Goal: Information Seeking & Learning: Compare options

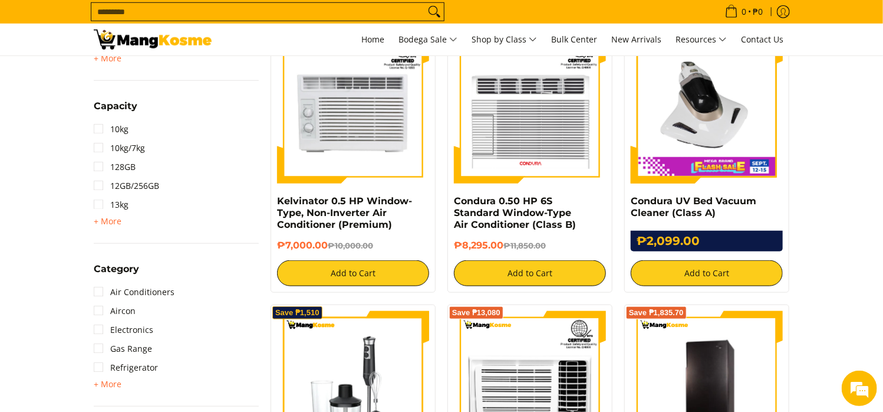
scroll to position [472, 0]
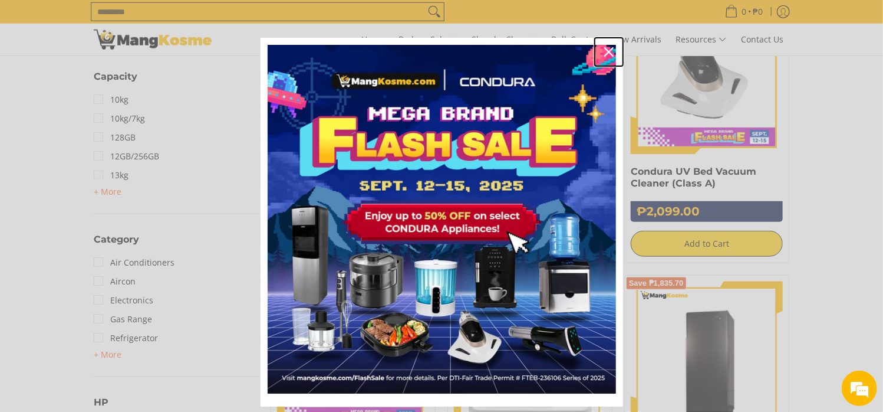
click at [604, 48] on icon "close icon" at bounding box center [608, 51] width 9 height 9
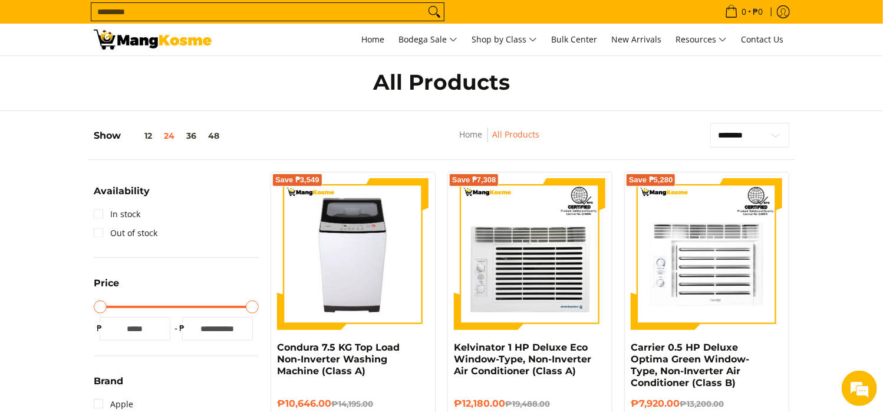
scroll to position [0, 0]
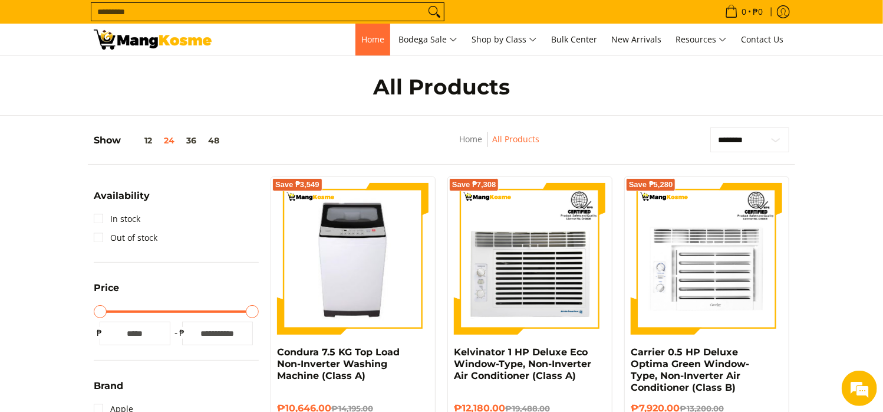
click at [362, 40] on span "Home" at bounding box center [373, 39] width 23 height 11
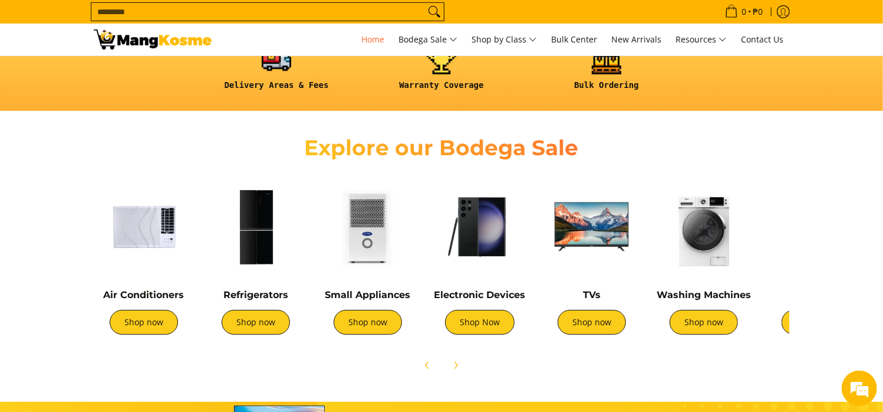
scroll to position [353, 0]
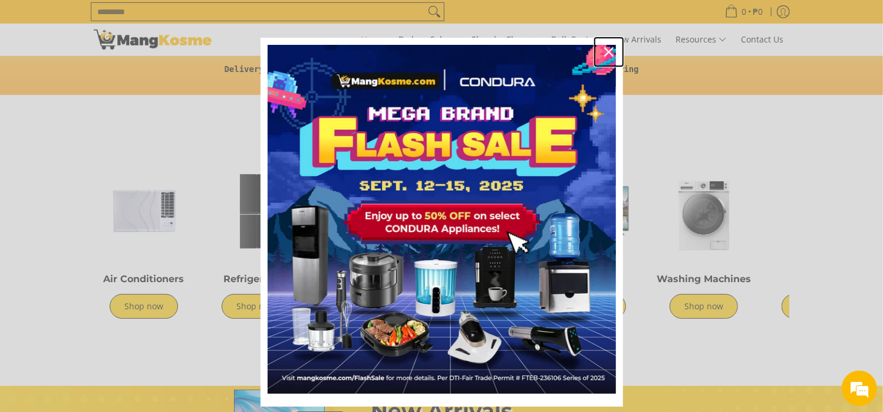
click at [604, 48] on icon "close icon" at bounding box center [608, 51] width 9 height 9
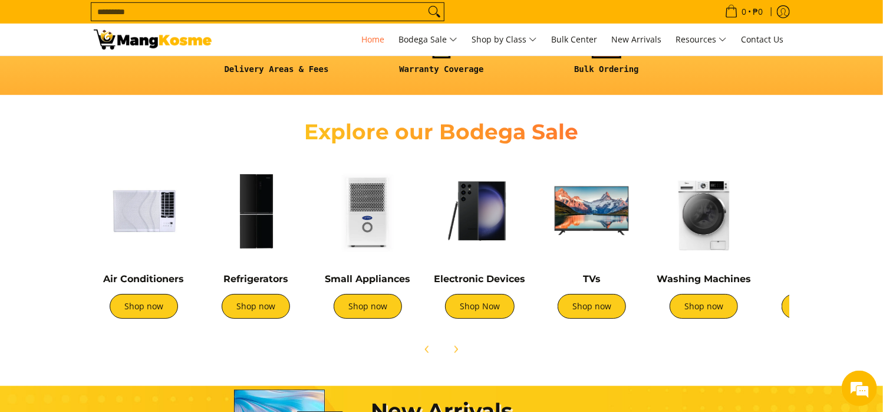
scroll to position [0, 468]
click at [240, 310] on link "Shop now" at bounding box center [256, 306] width 68 height 25
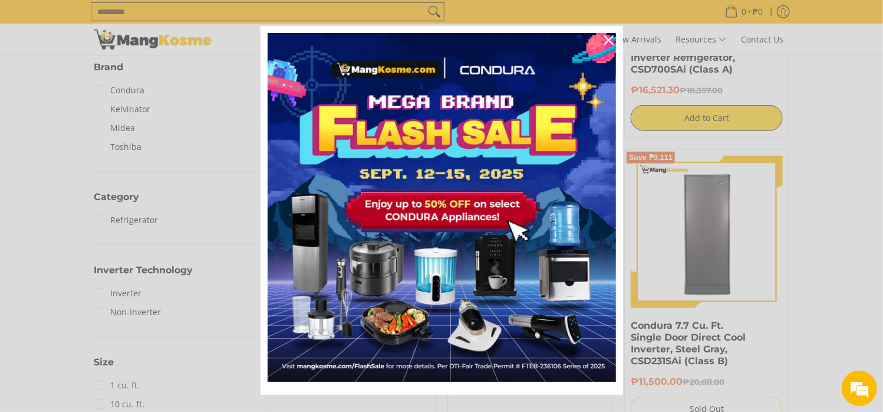
scroll to position [32, 0]
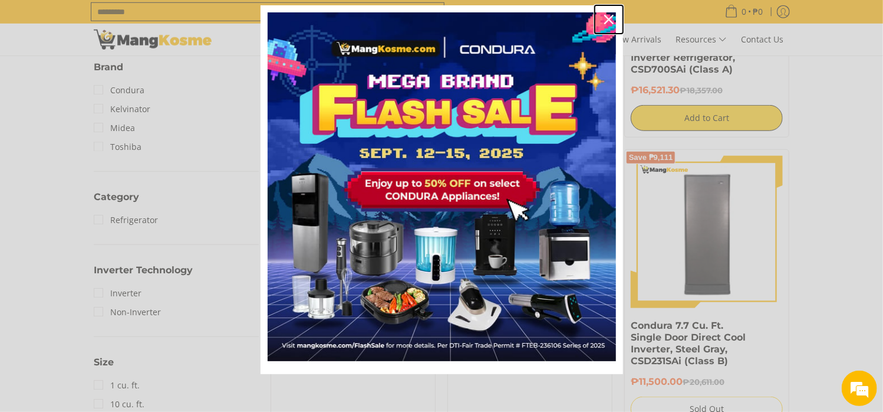
click at [604, 17] on icon "close icon" at bounding box center [608, 19] width 9 height 9
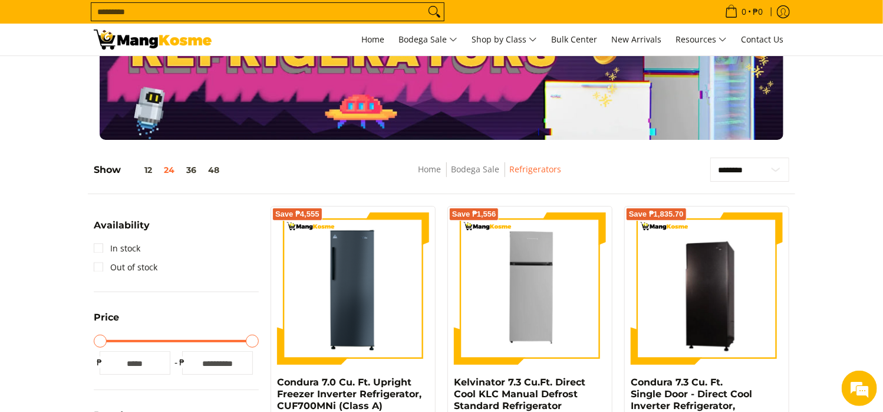
scroll to position [59, 0]
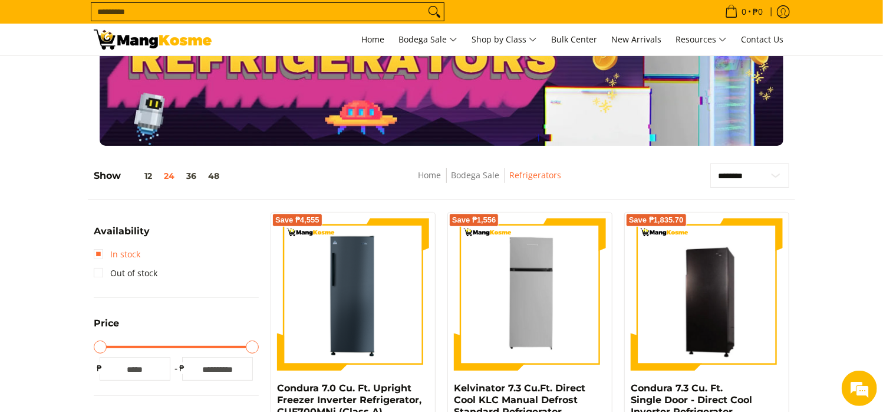
click at [100, 252] on link "In stock" at bounding box center [117, 254] width 47 height 19
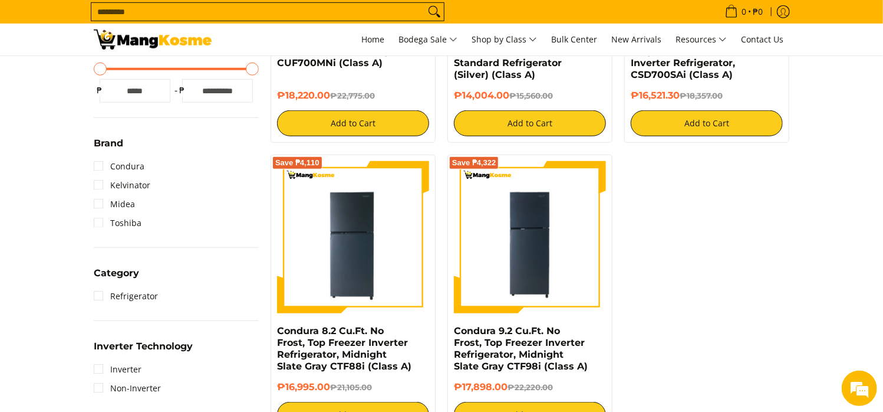
scroll to position [401, 0]
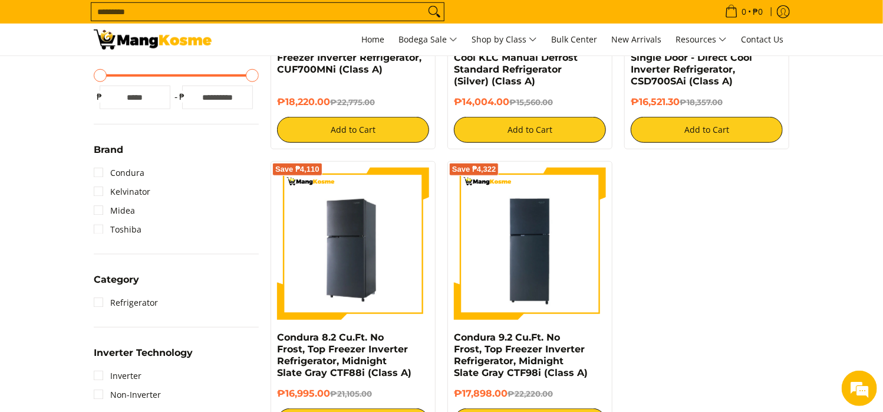
click at [369, 278] on img at bounding box center [353, 243] width 152 height 152
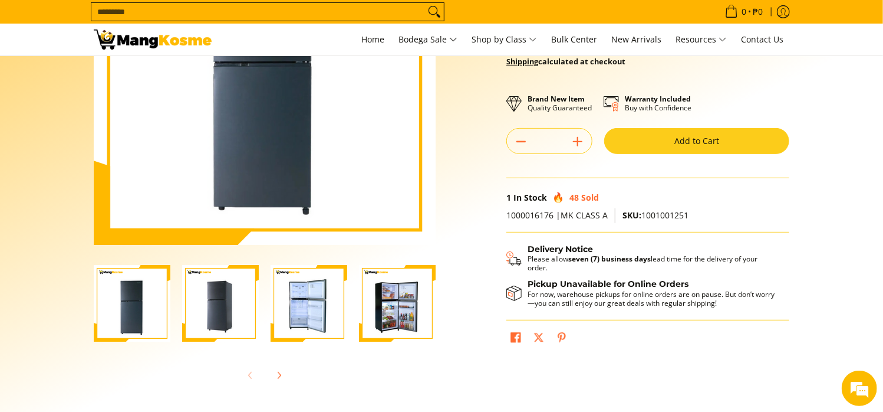
click at [226, 311] on img "Condura 8.2 Cu.Ft. No Frost, Top Freezer Inverter Refrigerator, Midnight Slate …" at bounding box center [220, 303] width 77 height 77
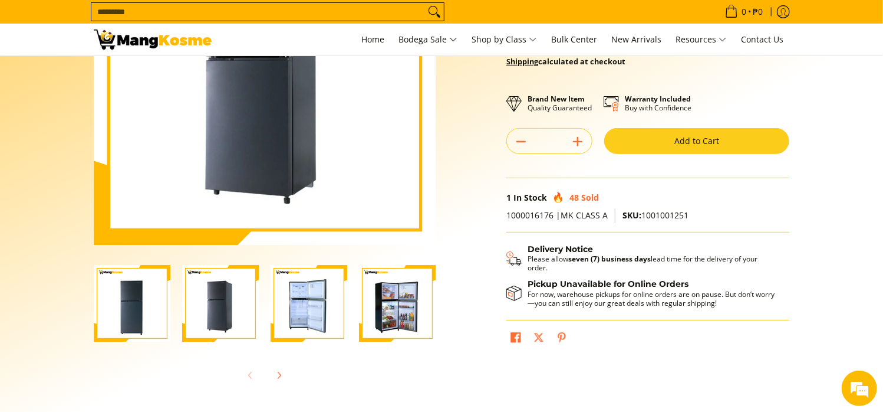
click at [277, 291] on img "Condura 8.2 Cu.Ft. No Frost, Top Freezer Inverter Refrigerator, Midnight Slate …" at bounding box center [309, 303] width 77 height 77
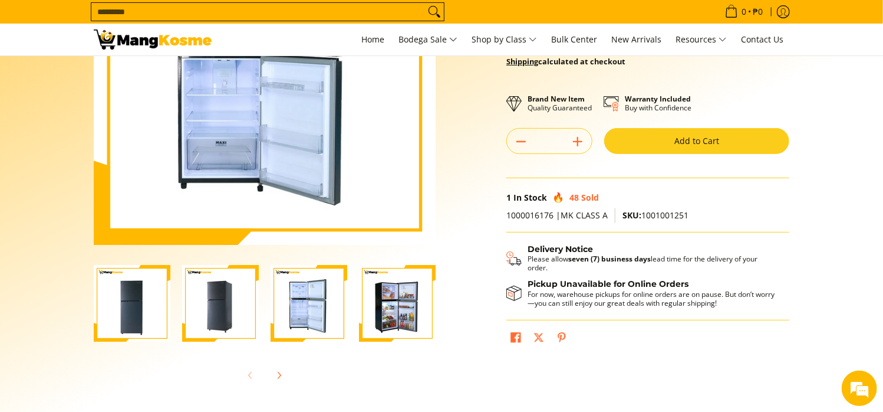
click at [290, 300] on img "Condura 8.2 Cu.Ft. No Frost, Top Freezer Inverter Refrigerator, Midnight Slate …" at bounding box center [309, 303] width 77 height 77
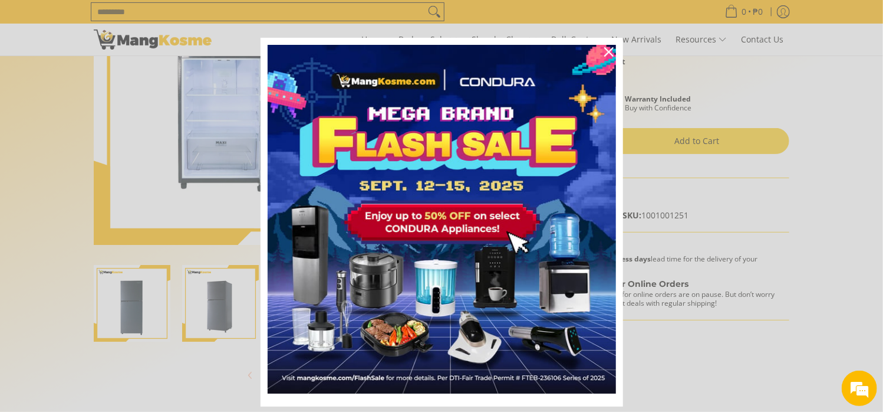
click at [396, 298] on img "Marketing offer form" at bounding box center [442, 219] width 349 height 349
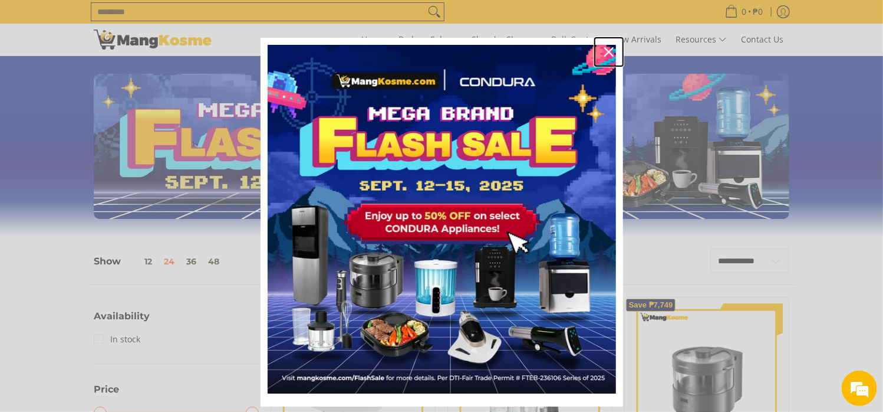
click at [604, 49] on icon "close icon" at bounding box center [608, 51] width 9 height 9
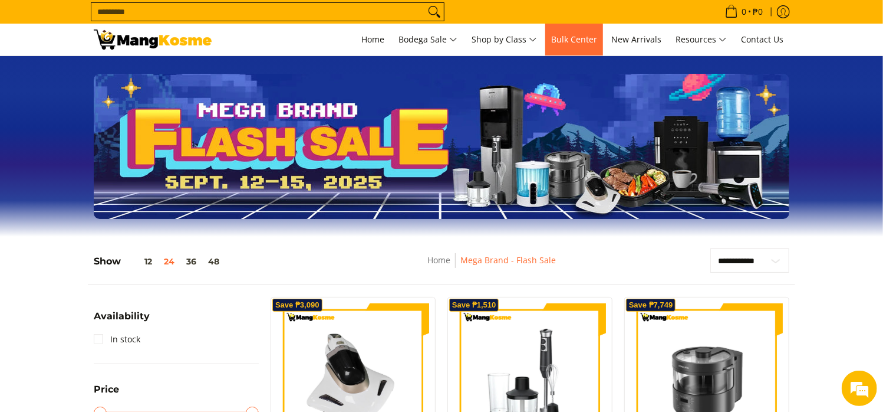
click at [552, 44] on span "Bulk Center" at bounding box center [574, 39] width 46 height 11
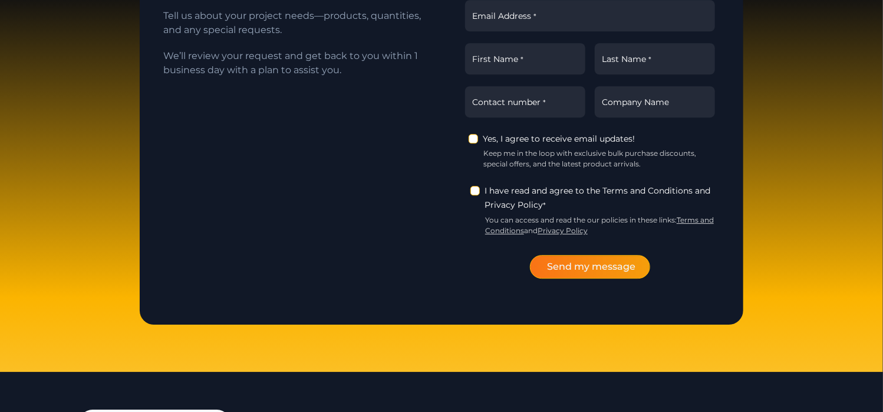
scroll to position [1651, 0]
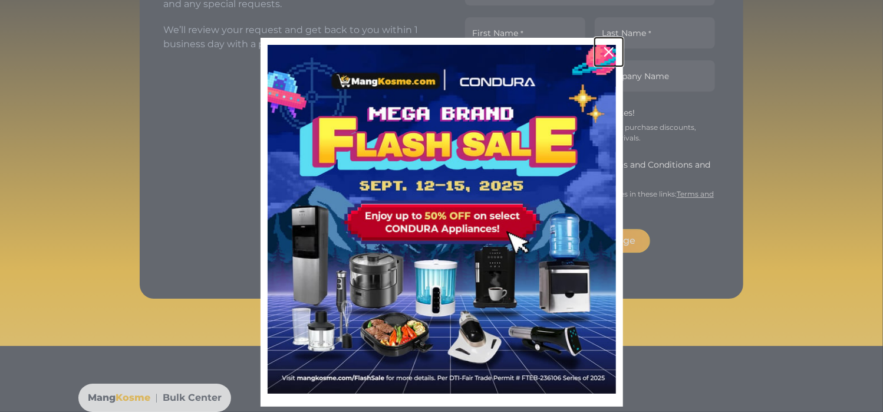
click at [604, 54] on icon "close icon" at bounding box center [608, 51] width 9 height 9
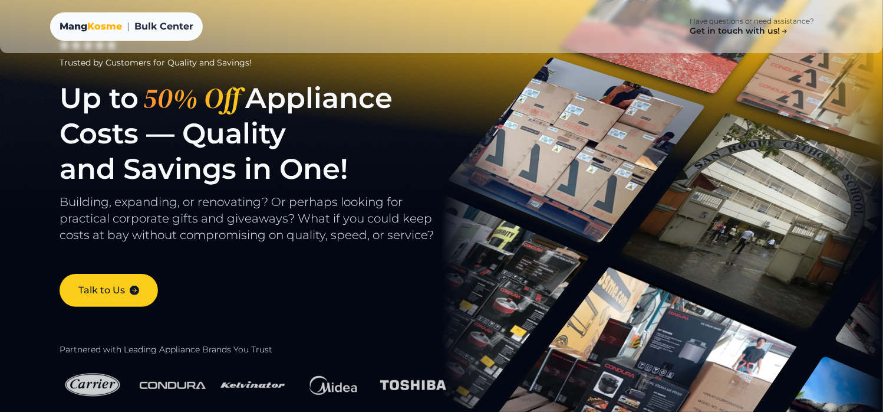
scroll to position [0, 0]
click at [101, 23] on span "Kosme" at bounding box center [104, 26] width 35 height 11
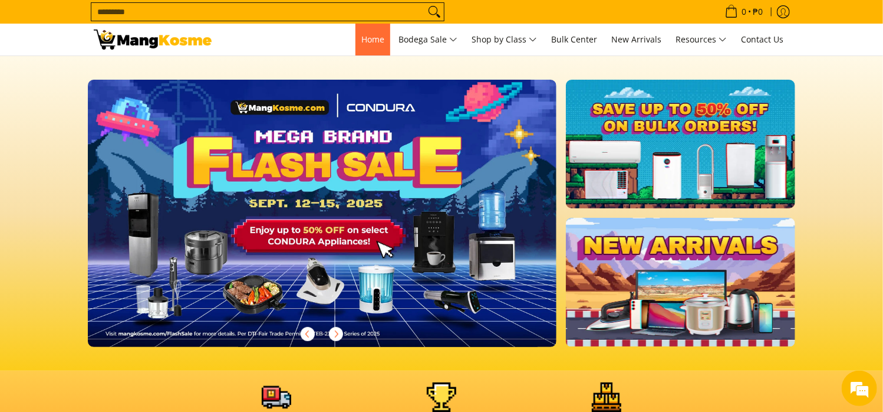
click at [358, 45] on link "Home" at bounding box center [373, 40] width 35 height 32
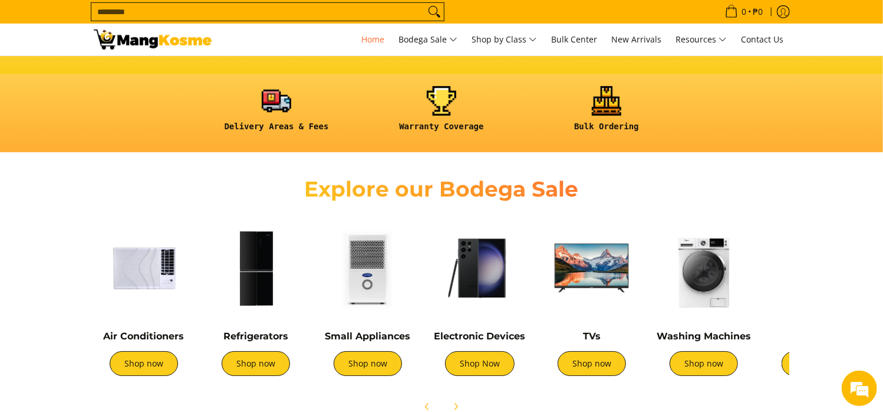
scroll to position [295, 0]
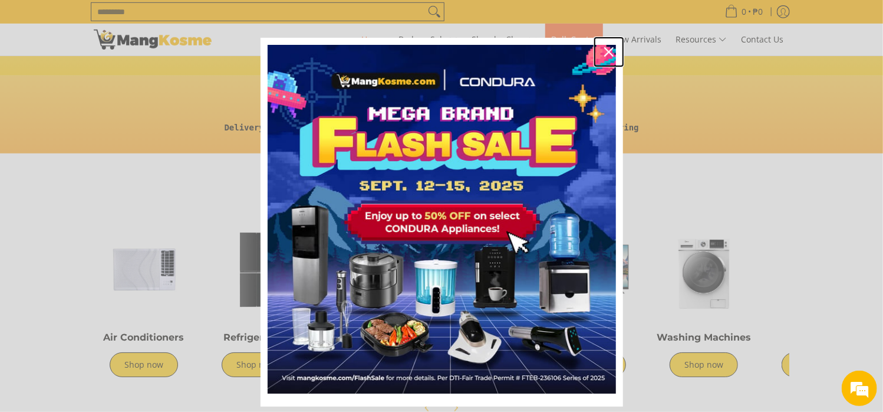
click at [604, 51] on icon "close icon" at bounding box center [608, 51] width 9 height 9
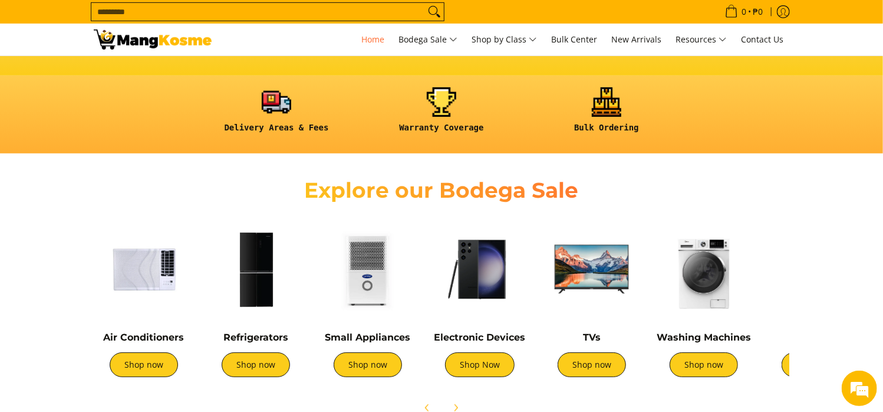
scroll to position [0, 468]
click at [261, 293] on img at bounding box center [256, 269] width 100 height 100
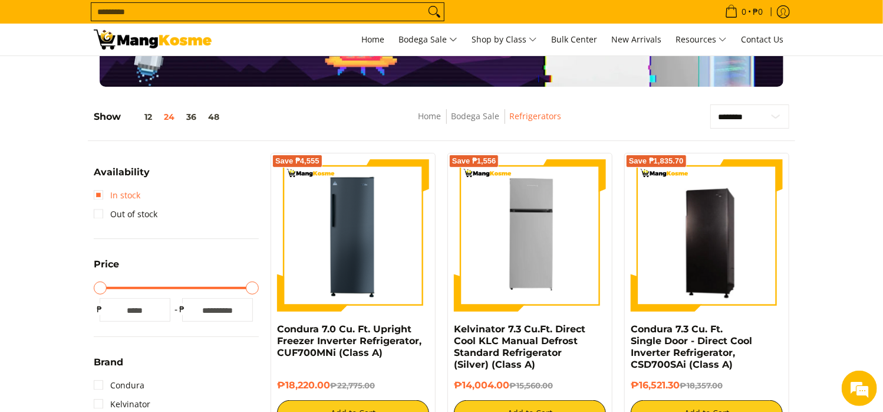
click at [126, 199] on link "In stock" at bounding box center [117, 195] width 47 height 19
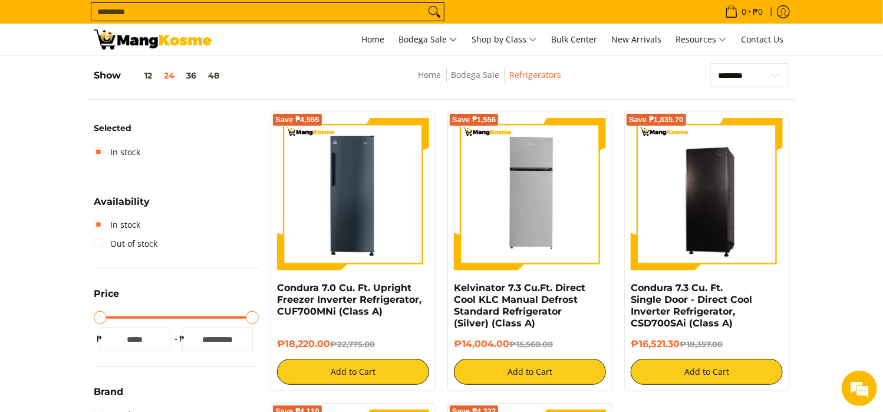
scroll to position [165, 0]
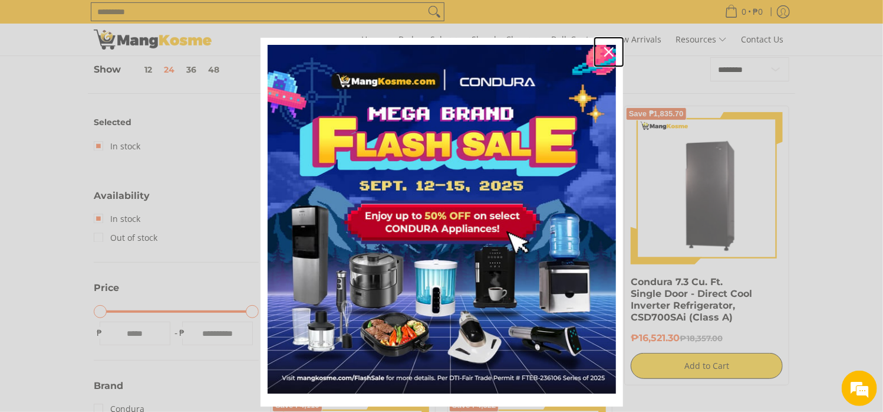
click at [604, 52] on icon "close icon" at bounding box center [608, 51] width 9 height 9
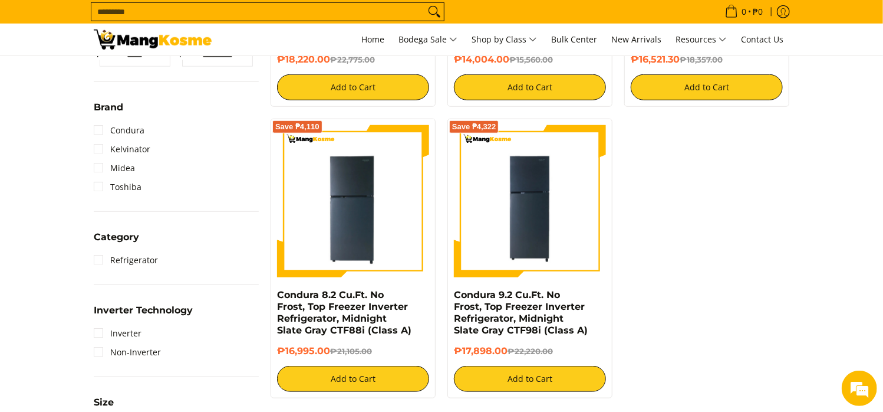
scroll to position [460, 0]
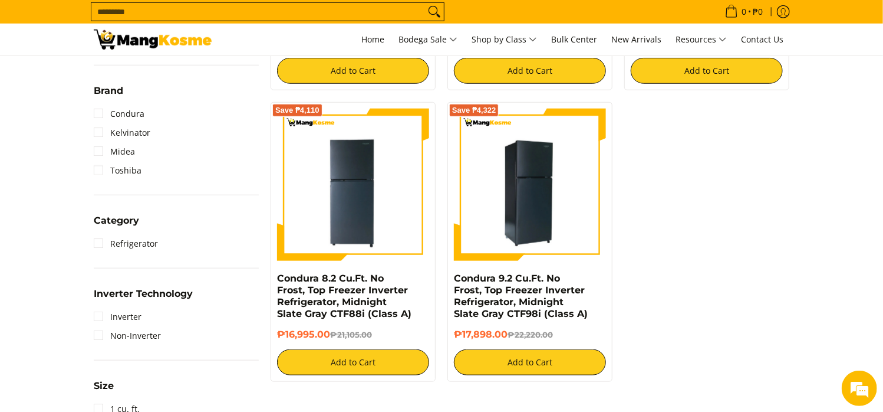
click at [513, 205] on img at bounding box center [530, 185] width 152 height 152
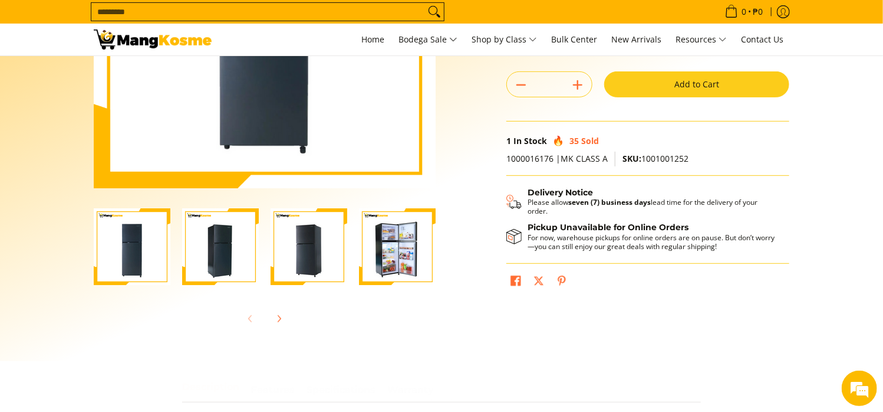
scroll to position [236, 0]
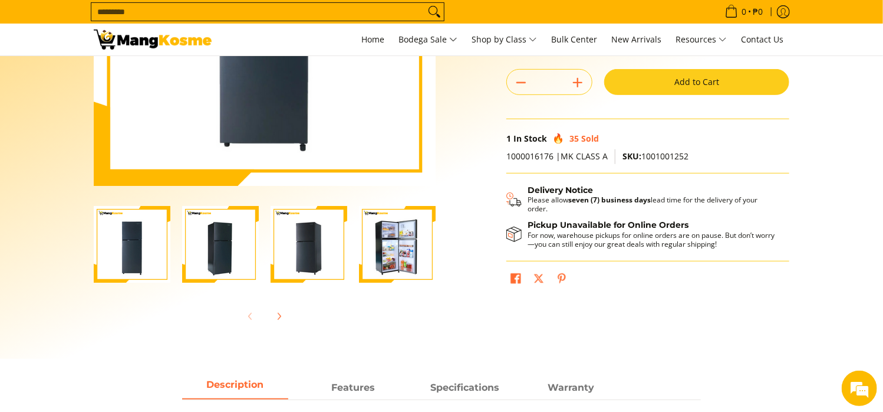
click at [383, 244] on img "Condura 9.2 Cu.Ft. No Frost, Top Freezer Inverter Refrigerator, Midnight Slate …" at bounding box center [397, 244] width 77 height 77
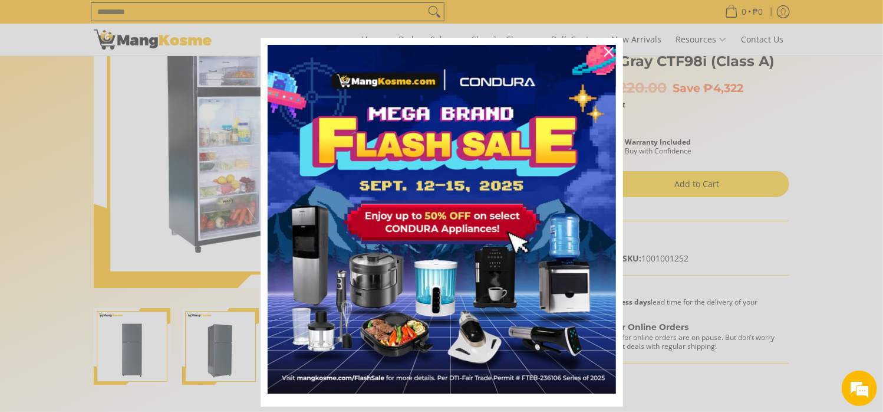
scroll to position [118, 0]
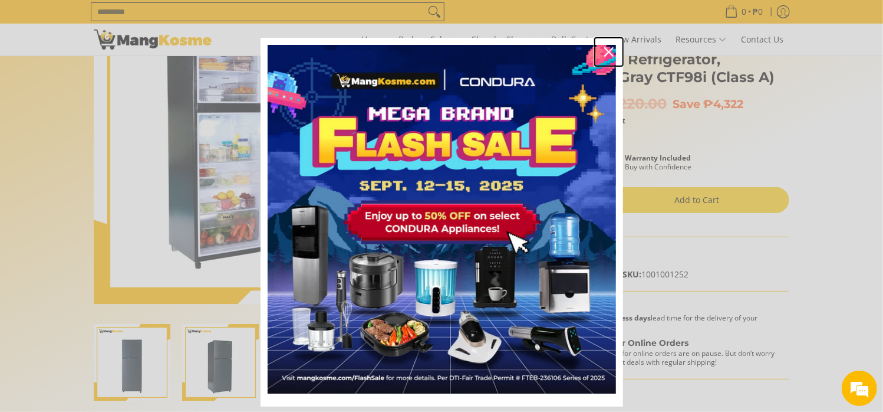
click at [606, 51] on icon "close icon" at bounding box center [608, 51] width 9 height 9
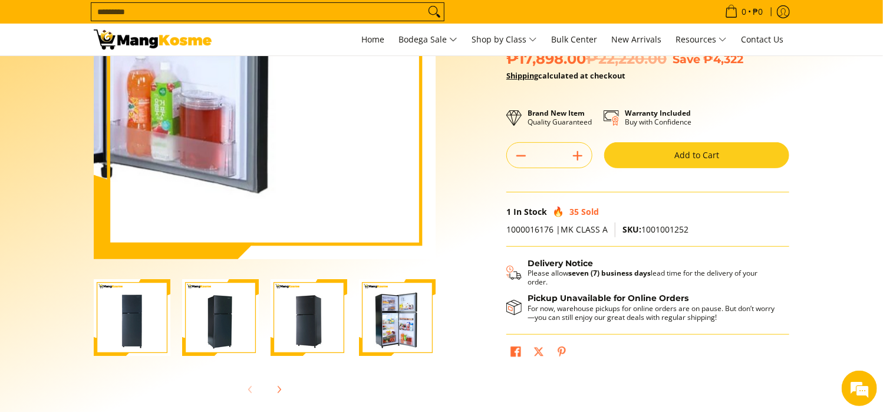
scroll to position [236, 0]
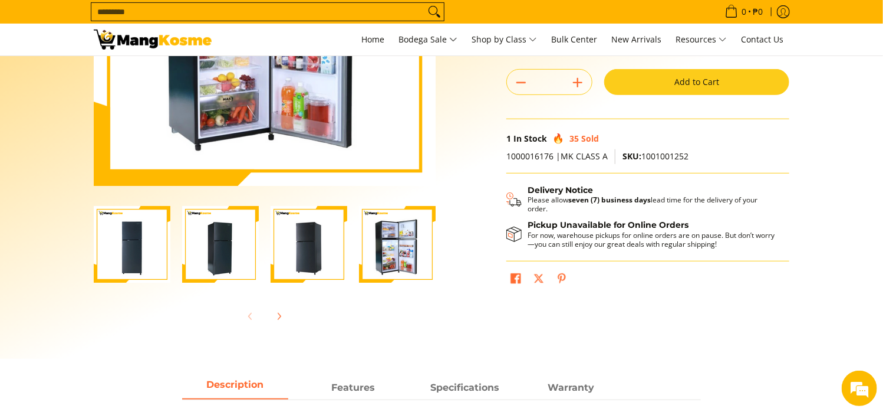
click at [315, 249] on img "Condura 9.2 Cu.Ft. No Frost, Top Freezer Inverter Refrigerator, Midnight Slate …" at bounding box center [309, 244] width 77 height 77
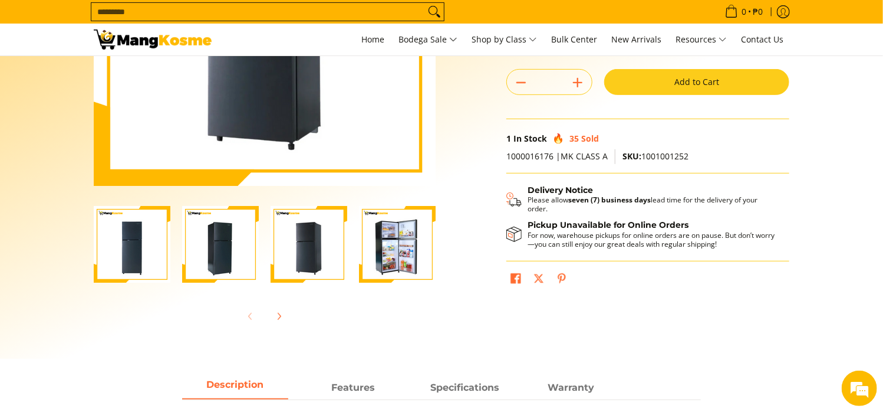
click at [399, 263] on img "Condura 9.2 Cu.Ft. No Frost, Top Freezer Inverter Refrigerator, Midnight Slate …" at bounding box center [397, 244] width 77 height 77
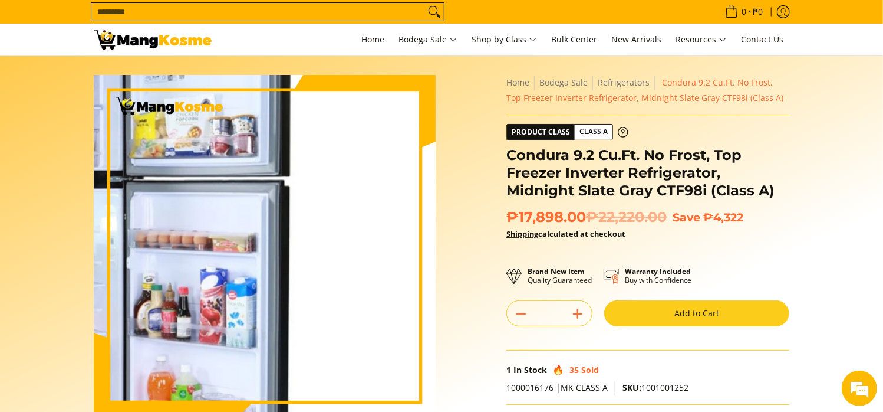
scroll to position [0, 0]
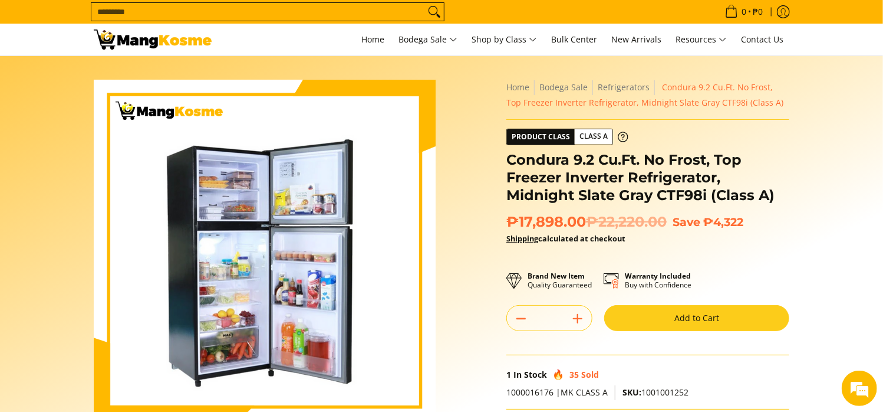
click at [479, 184] on div "Skip to Main Content Enable zoom Disable zoom Enable zoom Disable zoom Enable z…" at bounding box center [442, 331] width 708 height 503
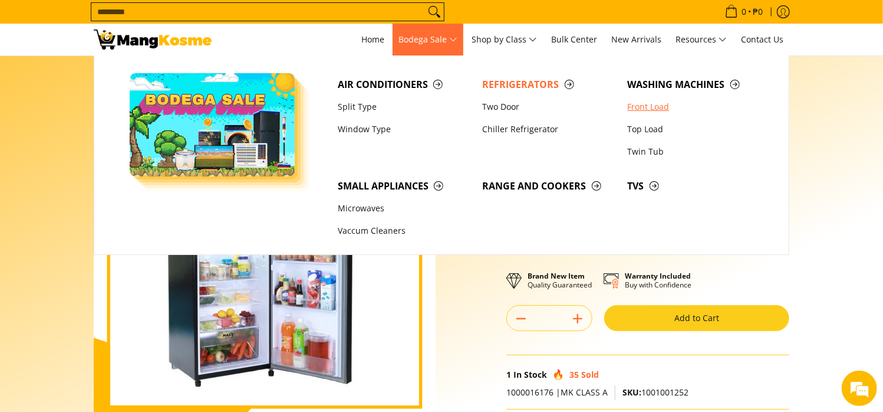
click at [659, 108] on link "Front Load" at bounding box center [694, 107] width 145 height 22
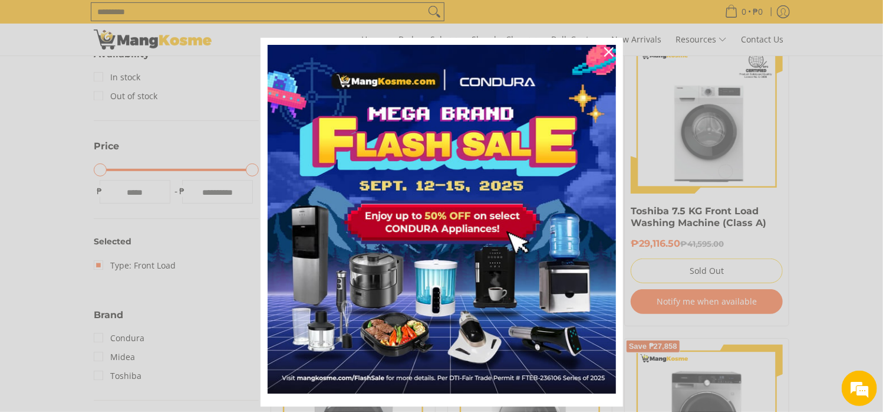
click at [104, 73] on div "Marketing offer form" at bounding box center [441, 206] width 883 height 412
click at [97, 80] on div "Marketing offer form" at bounding box center [441, 206] width 883 height 412
click at [604, 48] on icon "close icon" at bounding box center [608, 51] width 9 height 9
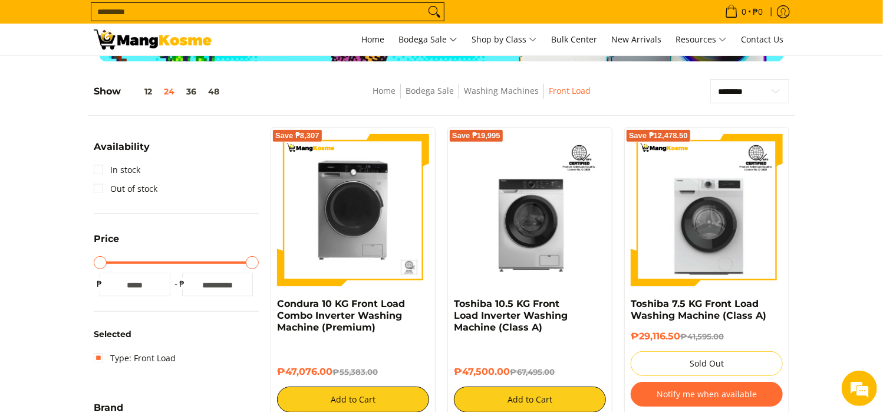
scroll to position [118, 0]
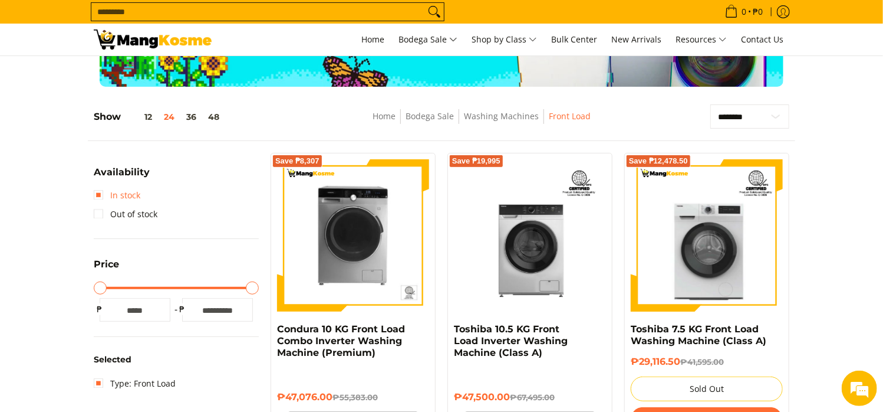
click at [104, 194] on link "In stock" at bounding box center [117, 195] width 47 height 19
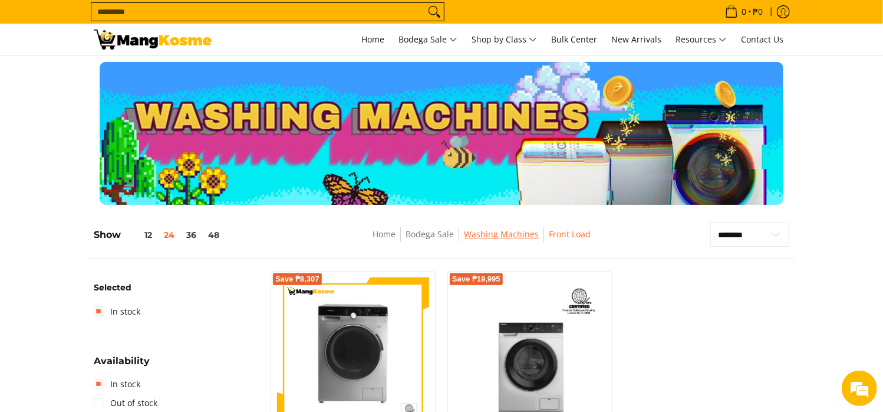
click at [491, 234] on link "Washing Machines" at bounding box center [501, 233] width 75 height 11
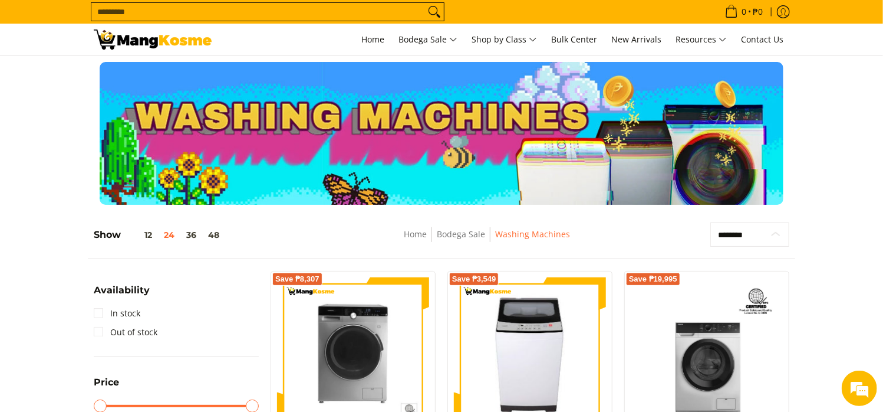
click at [748, 230] on select "**********" at bounding box center [750, 234] width 79 height 25
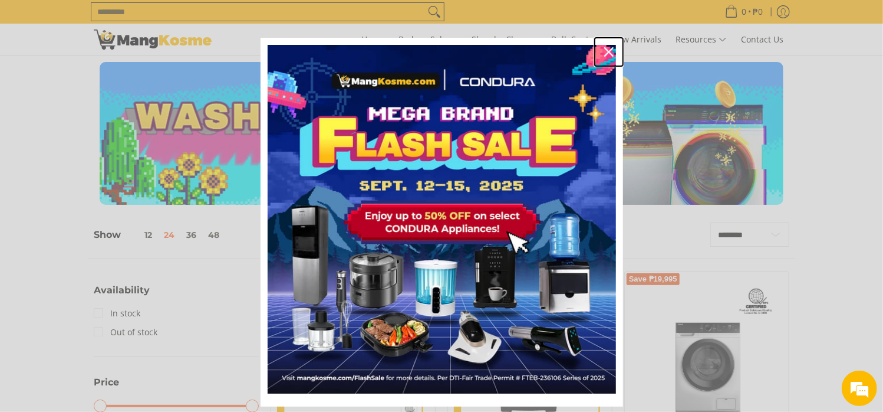
click at [604, 50] on icon "close icon" at bounding box center [608, 51] width 9 height 9
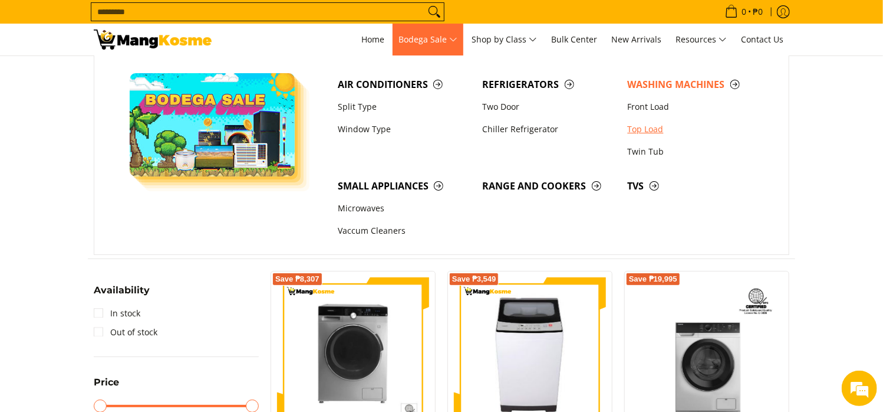
click at [642, 133] on link "Top Load" at bounding box center [694, 129] width 145 height 22
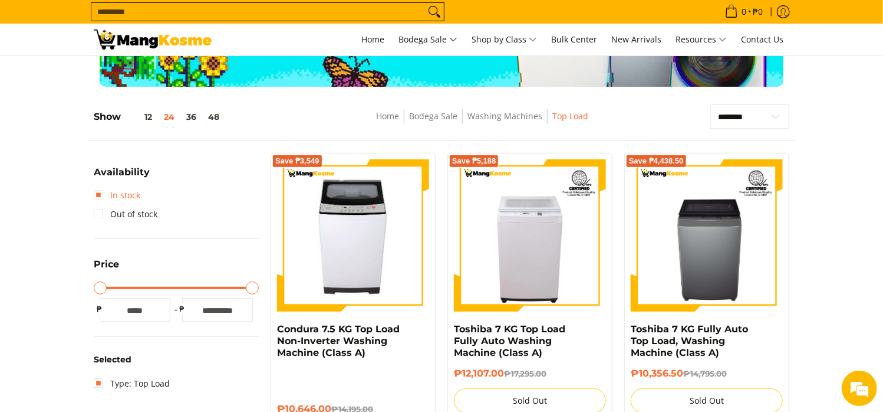
click at [114, 195] on link "In stock" at bounding box center [117, 195] width 47 height 19
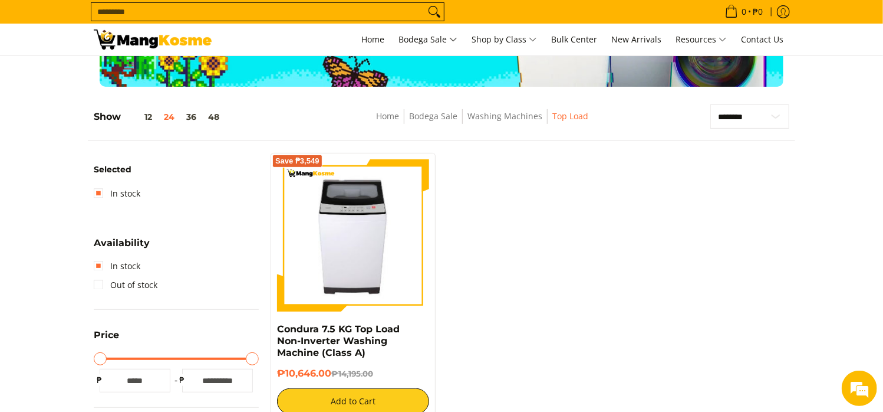
scroll to position [165, 0]
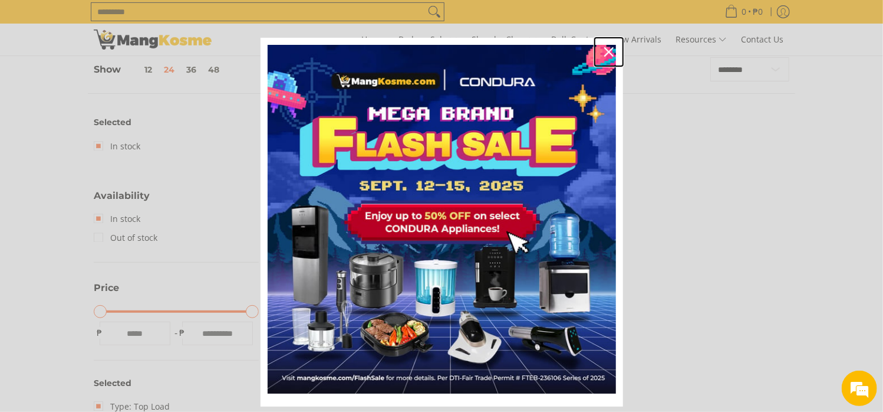
click at [604, 49] on icon "close icon" at bounding box center [608, 51] width 9 height 9
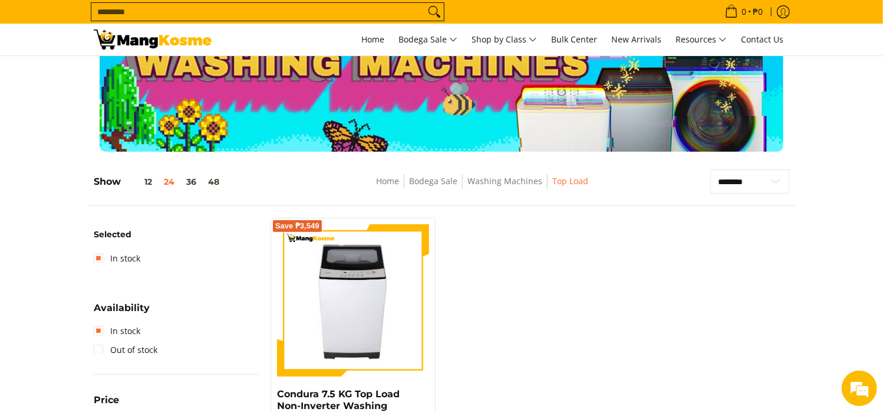
scroll to position [0, 0]
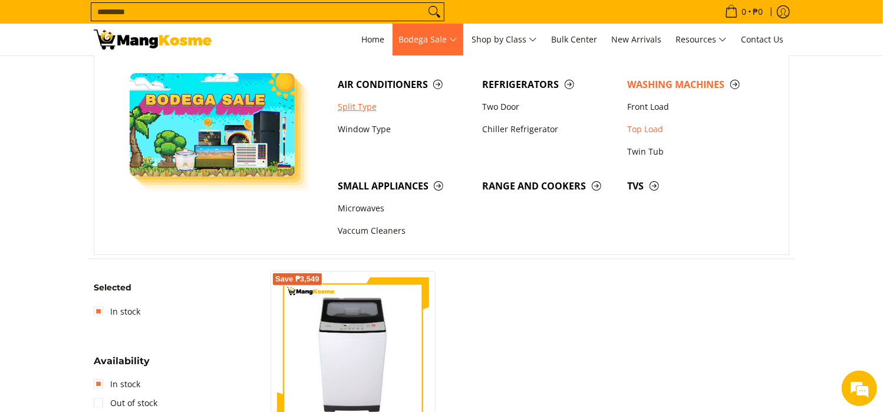
click at [367, 111] on link "Split Type" at bounding box center [404, 107] width 145 height 22
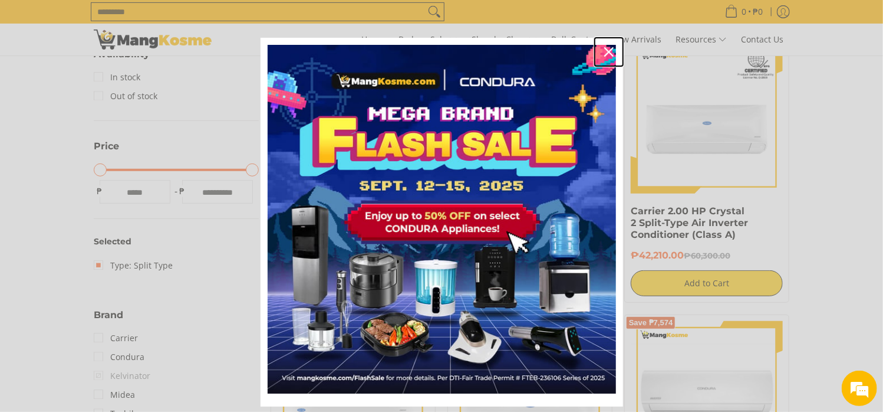
click at [604, 50] on icon "close icon" at bounding box center [608, 51] width 9 height 9
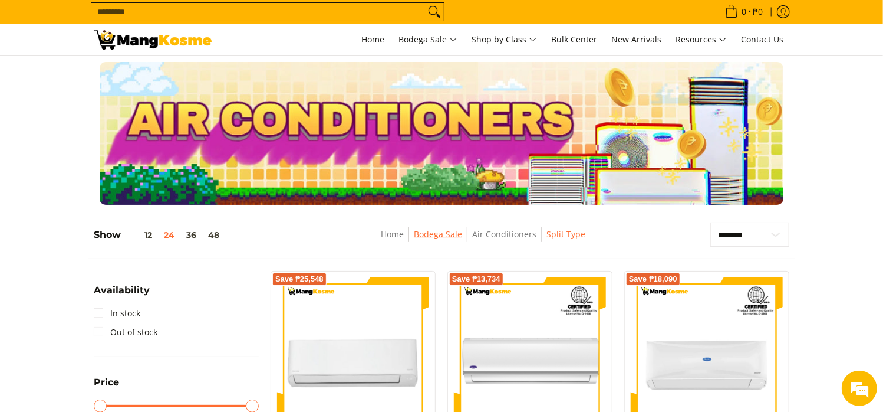
click at [455, 234] on link "Bodega Sale" at bounding box center [438, 233] width 48 height 11
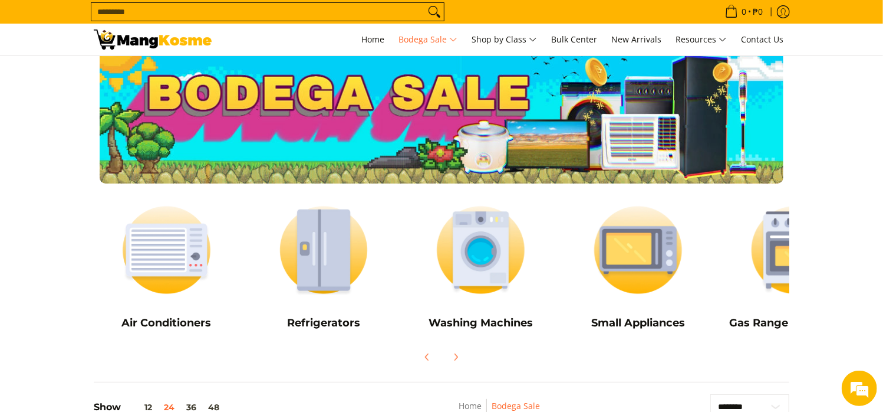
scroll to position [118, 0]
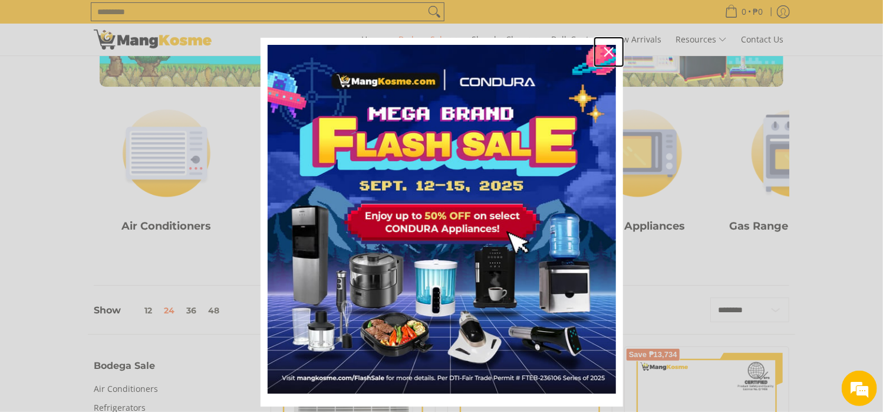
click at [604, 53] on icon "close icon" at bounding box center [608, 51] width 9 height 9
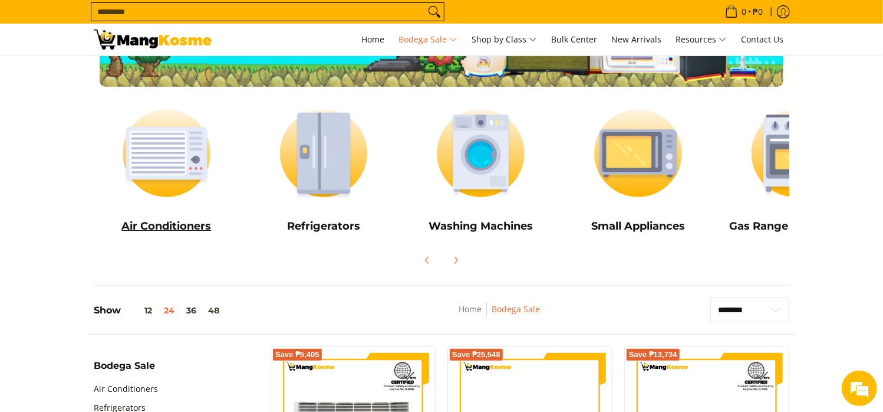
click at [179, 222] on h5 "Air Conditioners" at bounding box center [167, 226] width 146 height 14
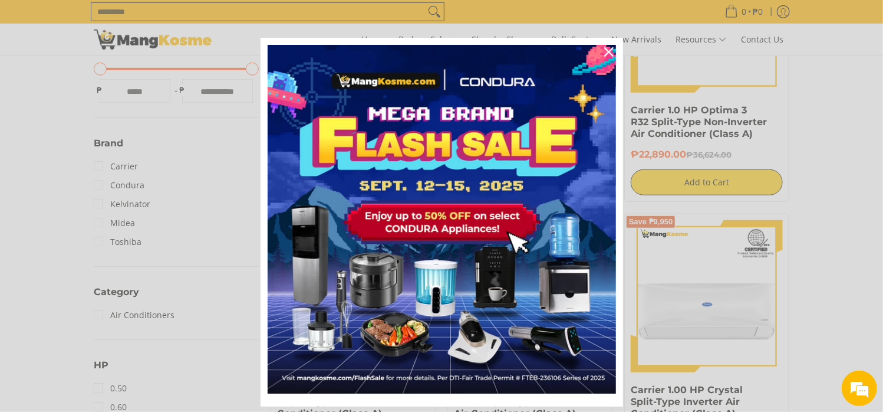
scroll to position [354, 0]
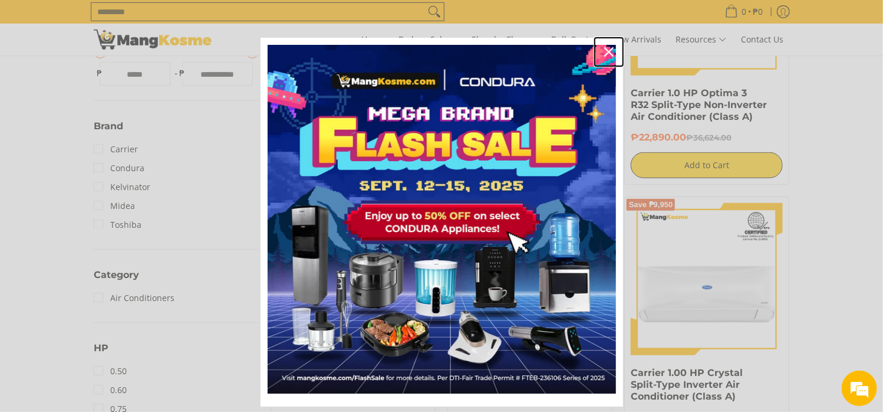
click at [604, 50] on icon "close icon" at bounding box center [608, 51] width 9 height 9
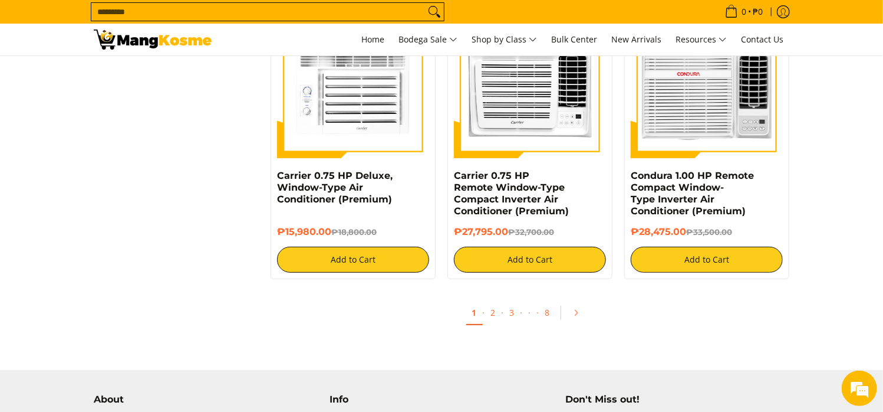
scroll to position [2236, 0]
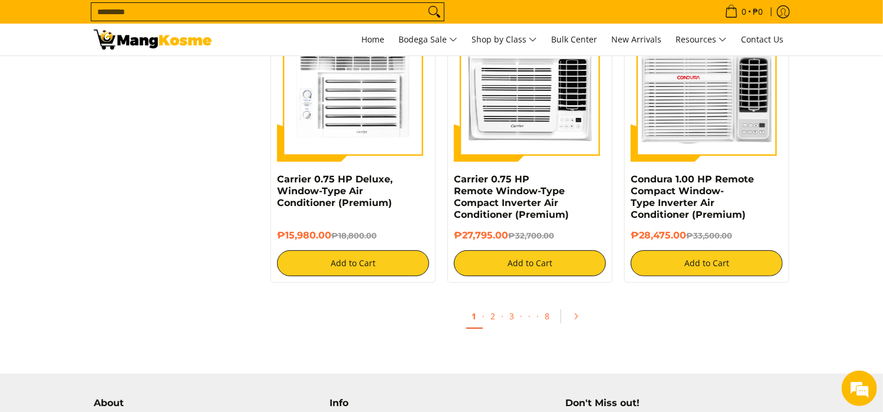
drag, startPoint x: 71, startPoint y: 158, endPoint x: 181, endPoint y: 275, distance: 161.0
drag, startPoint x: 157, startPoint y: 239, endPoint x: 171, endPoint y: 211, distance: 31.9
